Goal: Obtain resource: Obtain resource

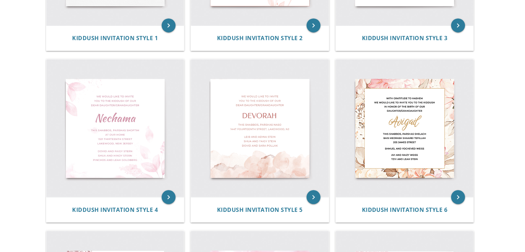
scroll to position [274, 0]
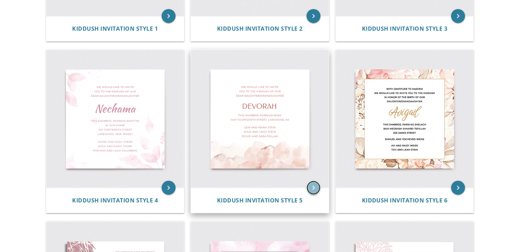
click at [311, 187] on icon "keyboard_arrow_right" at bounding box center [314, 187] width 14 height 14
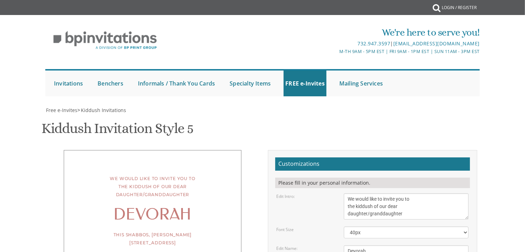
scroll to position [97, 0]
click at [370, 245] on textarea "Devorah" at bounding box center [406, 250] width 125 height 11
drag, startPoint x: 363, startPoint y: 150, endPoint x: 365, endPoint y: 164, distance: 13.4
click at [376, 245] on textarea "Devorah" at bounding box center [406, 250] width 125 height 11
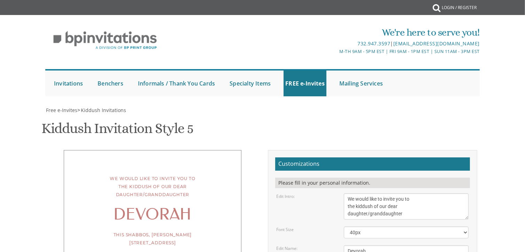
drag, startPoint x: 376, startPoint y: 154, endPoint x: 342, endPoint y: 155, distance: 34.5
click at [342, 245] on div "Devorah" at bounding box center [406, 250] width 135 height 11
type textarea "t"
type textarea "TEMI"
drag, startPoint x: 415, startPoint y: 174, endPoint x: 328, endPoint y: 174, distance: 87.4
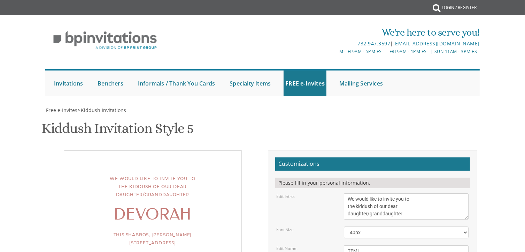
drag, startPoint x: 407, startPoint y: 173, endPoint x: 397, endPoint y: 175, distance: 9.6
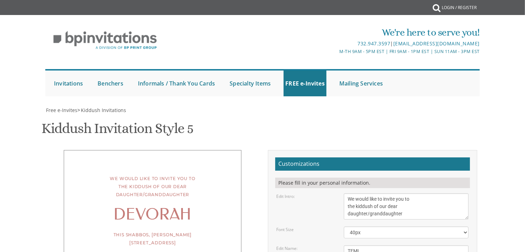
drag, startPoint x: 442, startPoint y: 179, endPoint x: 344, endPoint y: 181, distance: 97.9
type textarea "This Shabbos, Parsha Shoftim 367 Coles way"
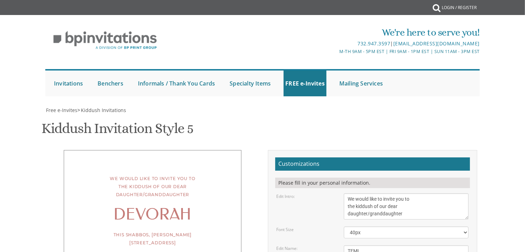
drag, startPoint x: 399, startPoint y: 197, endPoint x: 327, endPoint y: 197, distance: 72.1
drag, startPoint x: 407, startPoint y: 205, endPoint x: 319, endPoint y: 198, distance: 88.1
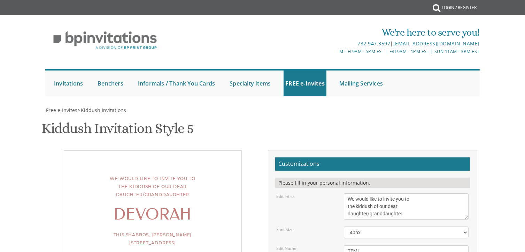
drag, startPoint x: 415, startPoint y: 207, endPoint x: 358, endPoint y: 207, distance: 56.4
drag, startPoint x: 408, startPoint y: 207, endPoint x: 342, endPoint y: 212, distance: 66.0
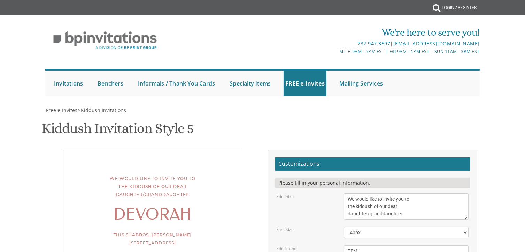
drag, startPoint x: 456, startPoint y: 208, endPoint x: 349, endPoint y: 204, distance: 106.3
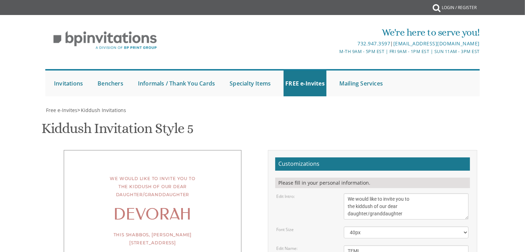
scroll to position [158, 0]
type textarea "Shimon and Leah Kamenetsky Rabbi and Mrs Zev Kamenetsky Rabbi and Mrs Yisroel S…"
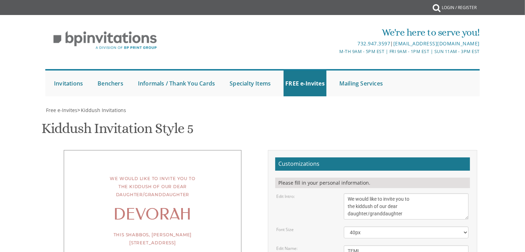
type input "[EMAIL_ADDRESS][DOMAIN_NAME]"
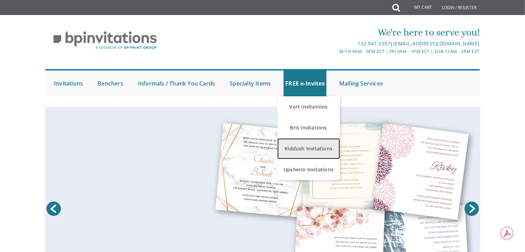
click at [300, 141] on link "Kiddush Invitations" at bounding box center [308, 148] width 63 height 21
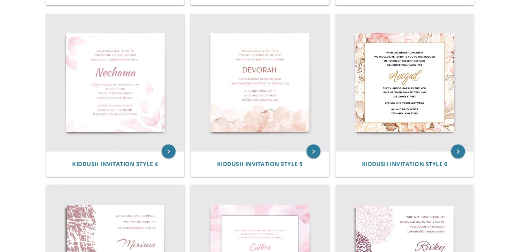
scroll to position [314, 0]
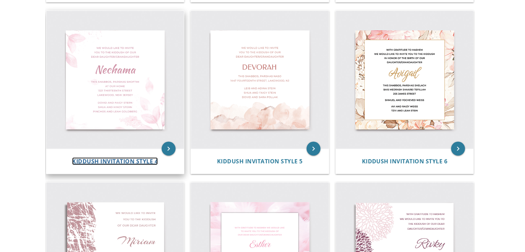
click at [137, 162] on span "Kiddush Invitation Style 4" at bounding box center [115, 161] width 86 height 8
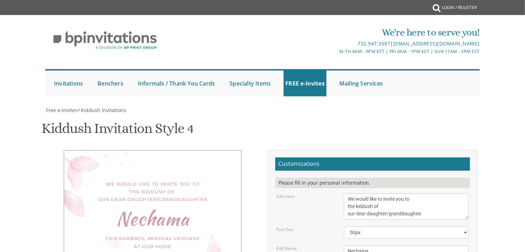
scroll to position [141, 0]
drag, startPoint x: 524, startPoint y: 73, endPoint x: 523, endPoint y: 90, distance: 17.4
drag, startPoint x: 298, startPoint y: 107, endPoint x: 279, endPoint y: 113, distance: 20.1
click at [279, 245] on div "Edit Name: Nechama" at bounding box center [372, 250] width 203 height 11
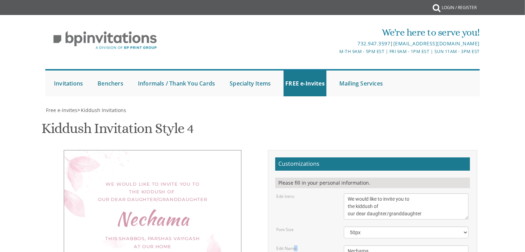
drag, startPoint x: 295, startPoint y: 109, endPoint x: 271, endPoint y: 115, distance: 24.3
click at [271, 245] on div "Edit Name: Nechama" at bounding box center [372, 250] width 203 height 11
click at [368, 245] on textarea "Nechama" at bounding box center [406, 250] width 125 height 11
type textarea "N"
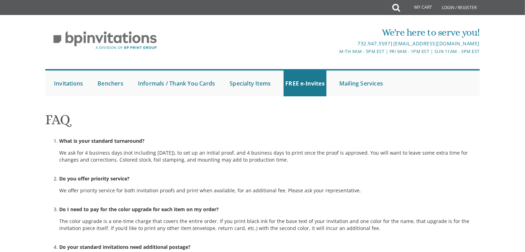
scroll to position [492, 0]
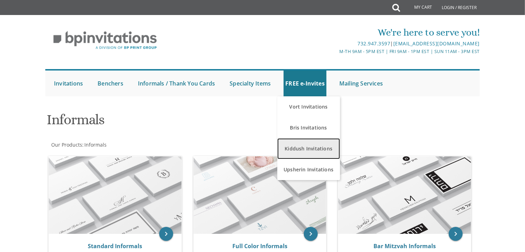
click at [319, 142] on link "Kiddush Invitations" at bounding box center [308, 148] width 63 height 21
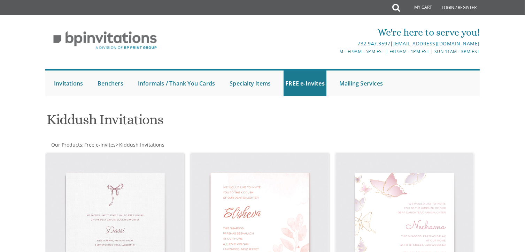
click at [107, 146] on span "Free e-Invites" at bounding box center [99, 144] width 31 height 7
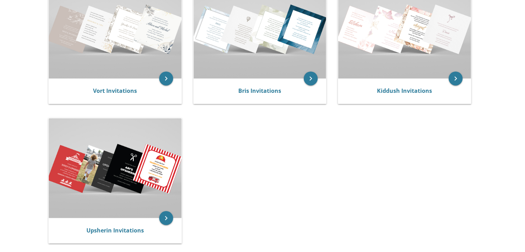
scroll to position [183, 0]
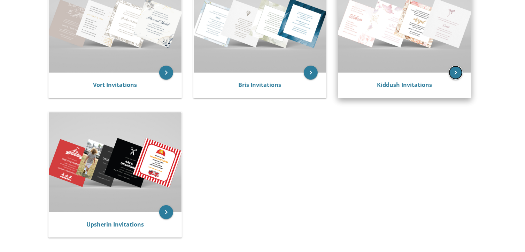
click at [452, 74] on icon "keyboard_arrow_right" at bounding box center [456, 72] width 14 height 14
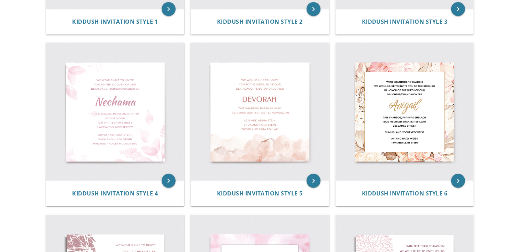
scroll to position [283, 0]
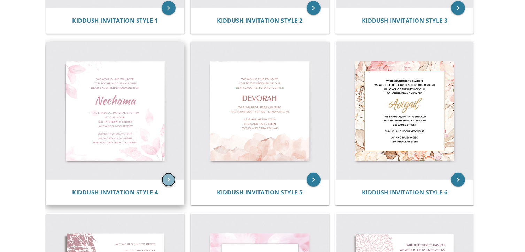
click at [164, 179] on icon "keyboard_arrow_right" at bounding box center [169, 179] width 14 height 14
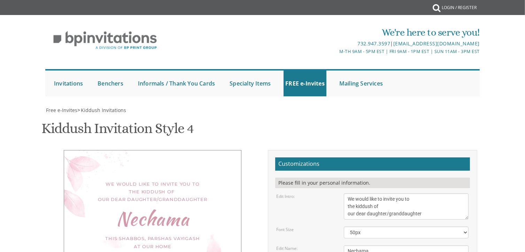
scroll to position [84, 0]
drag, startPoint x: 371, startPoint y: 169, endPoint x: 335, endPoint y: 172, distance: 36.4
type textarea "TEMI"
drag, startPoint x: 417, startPoint y: 185, endPoint x: 396, endPoint y: 187, distance: 20.9
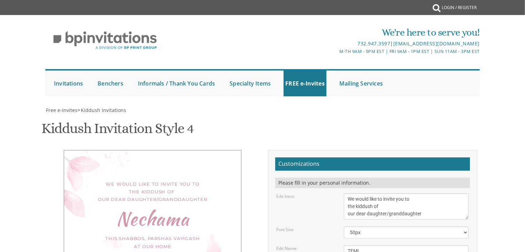
drag, startPoint x: 390, startPoint y: 199, endPoint x: 357, endPoint y: 198, distance: 33.1
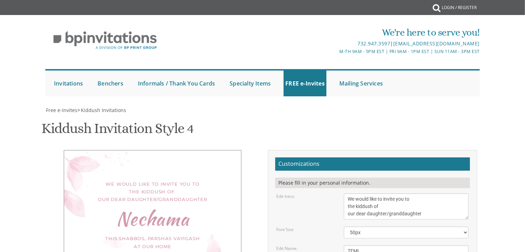
type textarea "This Shabbos, Parshas Shoftim at our home [STREET_ADDRESS][US_STATE]"
drag, startPoint x: 397, startPoint y: 225, endPoint x: 345, endPoint y: 225, distance: 52.6
drag, startPoint x: 411, startPoint y: 233, endPoint x: 332, endPoint y: 233, distance: 79.1
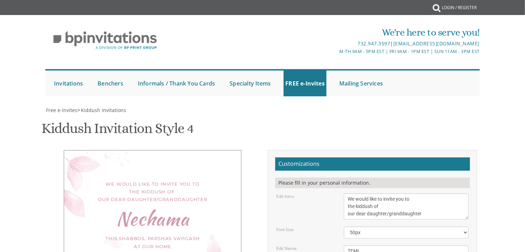
drag, startPoint x: 408, startPoint y: 240, endPoint x: 363, endPoint y: 232, distance: 45.3
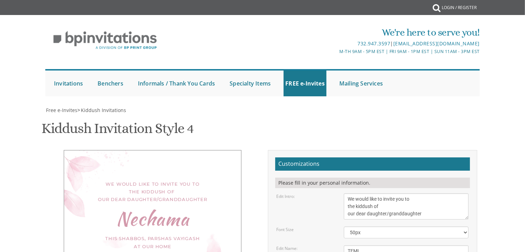
type textarea "[PERSON_NAME] and [PERSON_NAME] [DEMOGRAPHIC_DATA] and [PERSON_NAME] Rabbi and …"
type input "[EMAIL_ADDRESS][DOMAIN_NAME]"
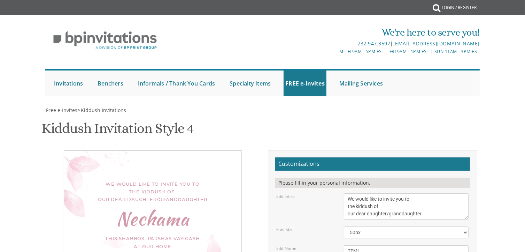
scroll to position [157, 0]
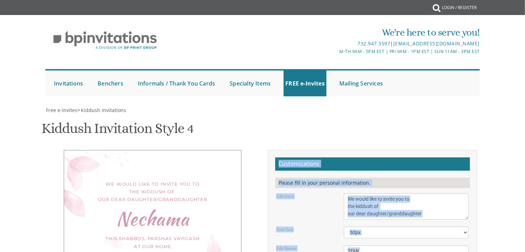
drag, startPoint x: 469, startPoint y: 99, endPoint x: 197, endPoint y: 124, distance: 272.9
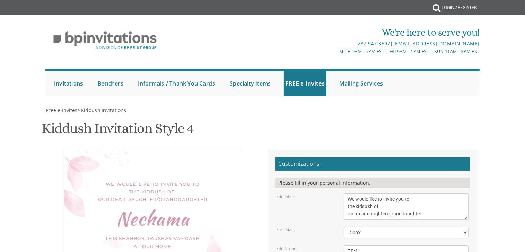
drag, startPoint x: 418, startPoint y: 164, endPoint x: 174, endPoint y: 115, distance: 248.3
drag, startPoint x: 196, startPoint y: 137, endPoint x: 99, endPoint y: 118, distance: 99.3
click at [99, 150] on div "We would like to invite you to the kiddush of our dear daughter/granddaughter […" at bounding box center [153, 234] width 178 height 169
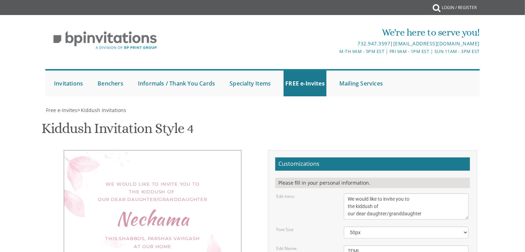
drag, startPoint x: 414, startPoint y: 113, endPoint x: 410, endPoint y: 117, distance: 5.4
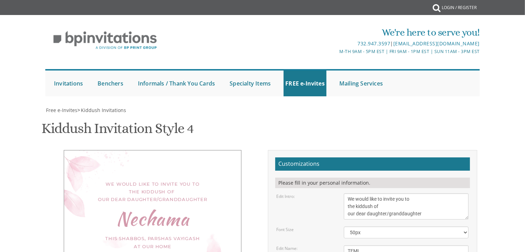
drag, startPoint x: 413, startPoint y: 112, endPoint x: 396, endPoint y: 114, distance: 17.6
click at [197, 234] on div "This Shabbos, Parshas Vayigash at our home [STREET_ADDRESS][US_STATE]" at bounding box center [152, 245] width 149 height 23
